Goal: Transaction & Acquisition: Purchase product/service

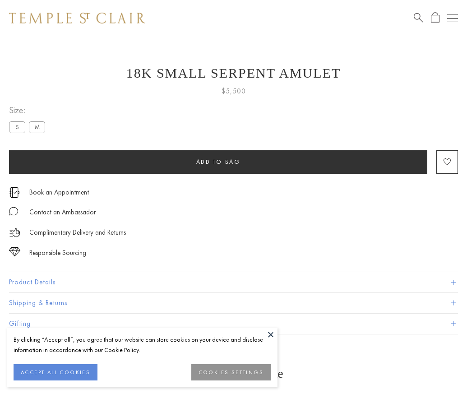
scroll to position [1, 0]
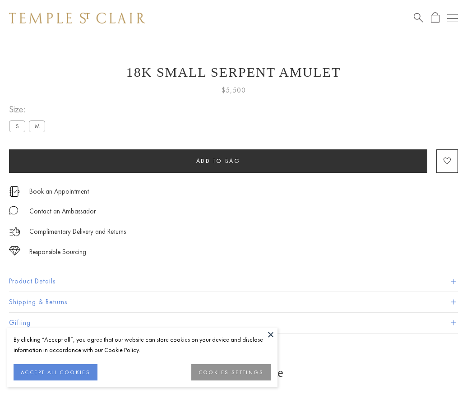
click at [218, 161] on span "Add to bag" at bounding box center [218, 161] width 44 height 8
